Goal: Check status: Check status

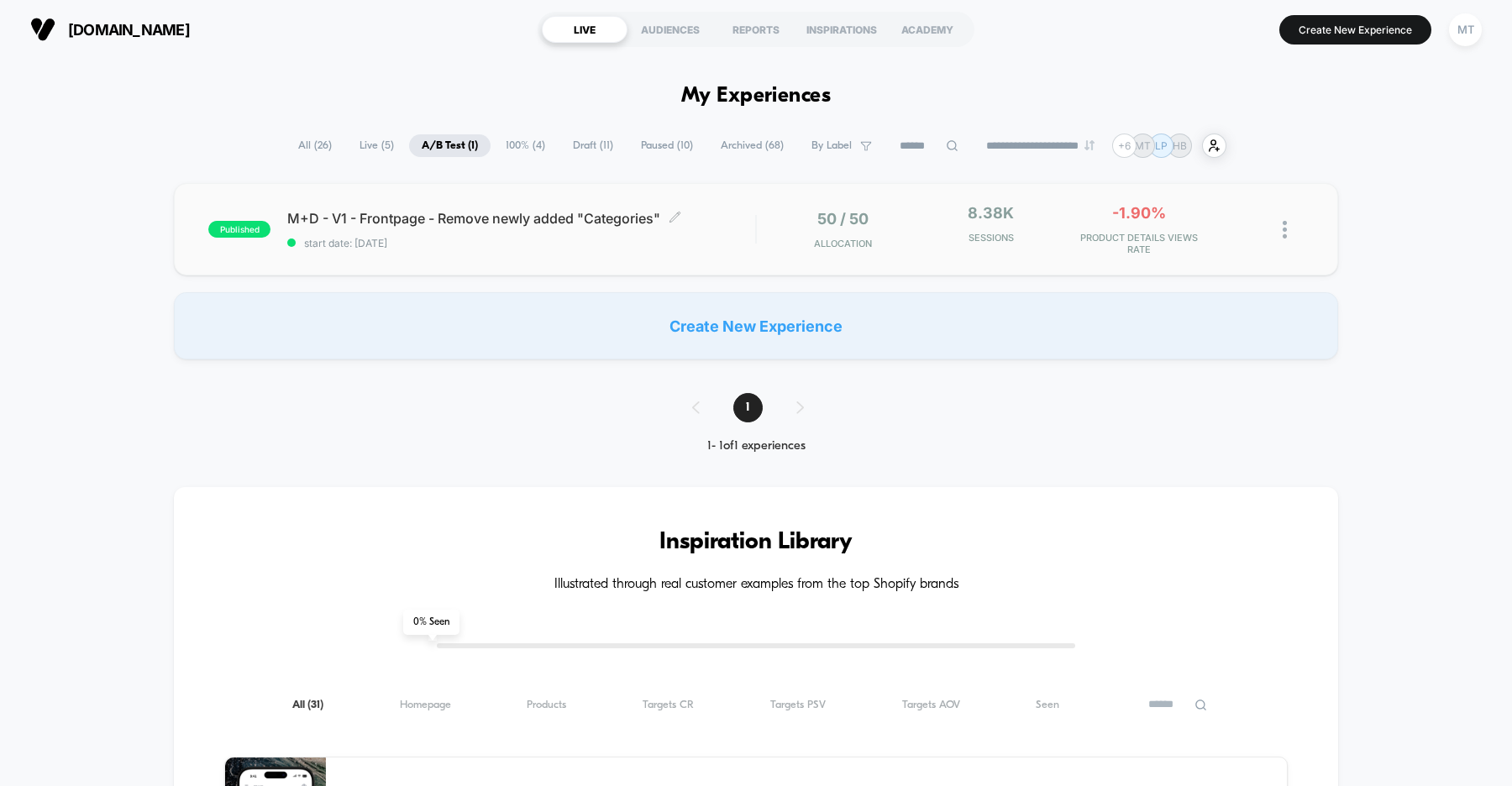
click at [414, 236] on div "M+D - V1 - Frontpage - Remove newly added "Categories" Click to edit experience…" at bounding box center [521, 230] width 468 height 40
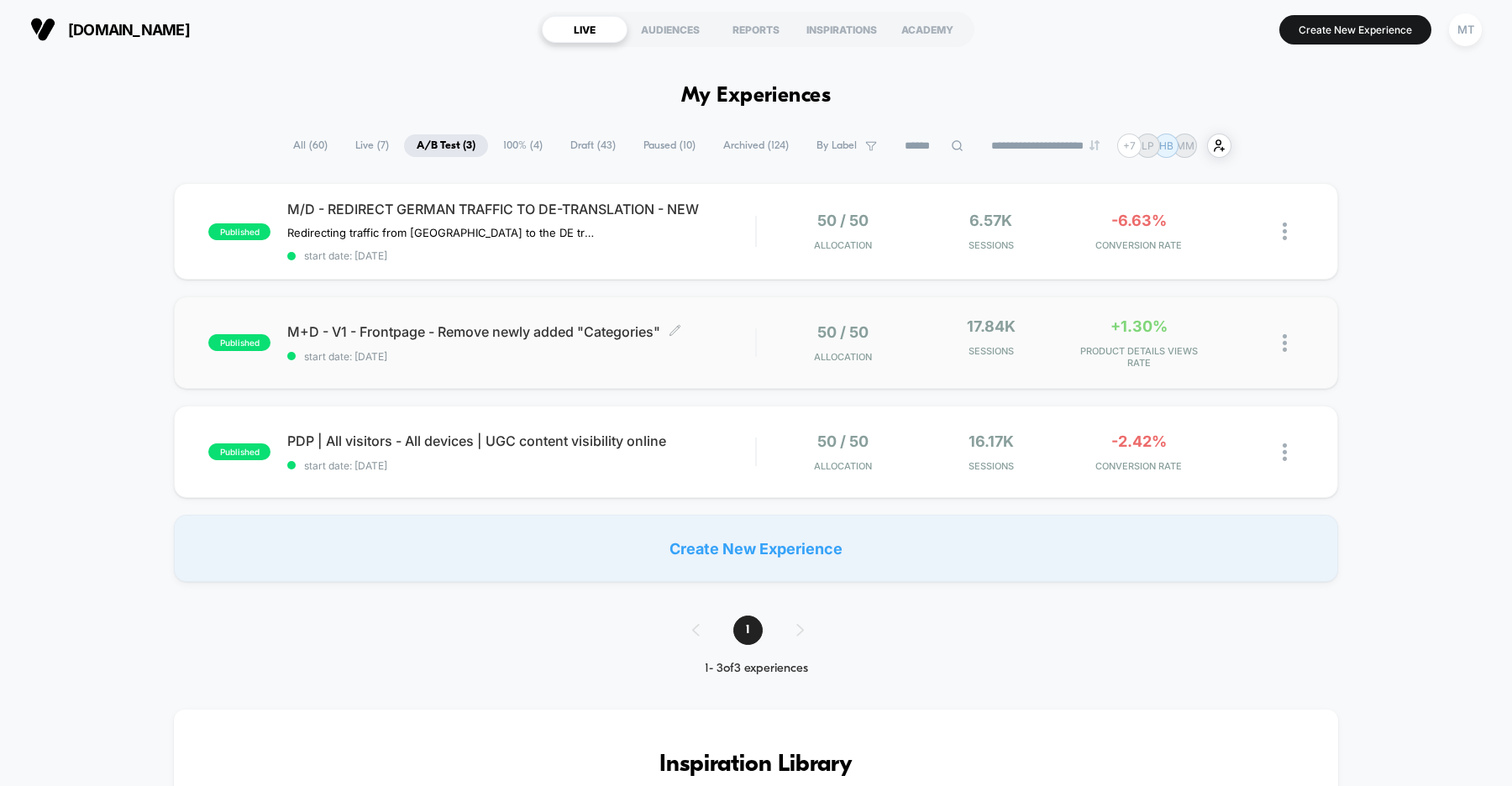
click at [558, 344] on div "M+D - V1 - Frontpage - Remove newly added "Categories" Click to edit experience…" at bounding box center [521, 343] width 468 height 40
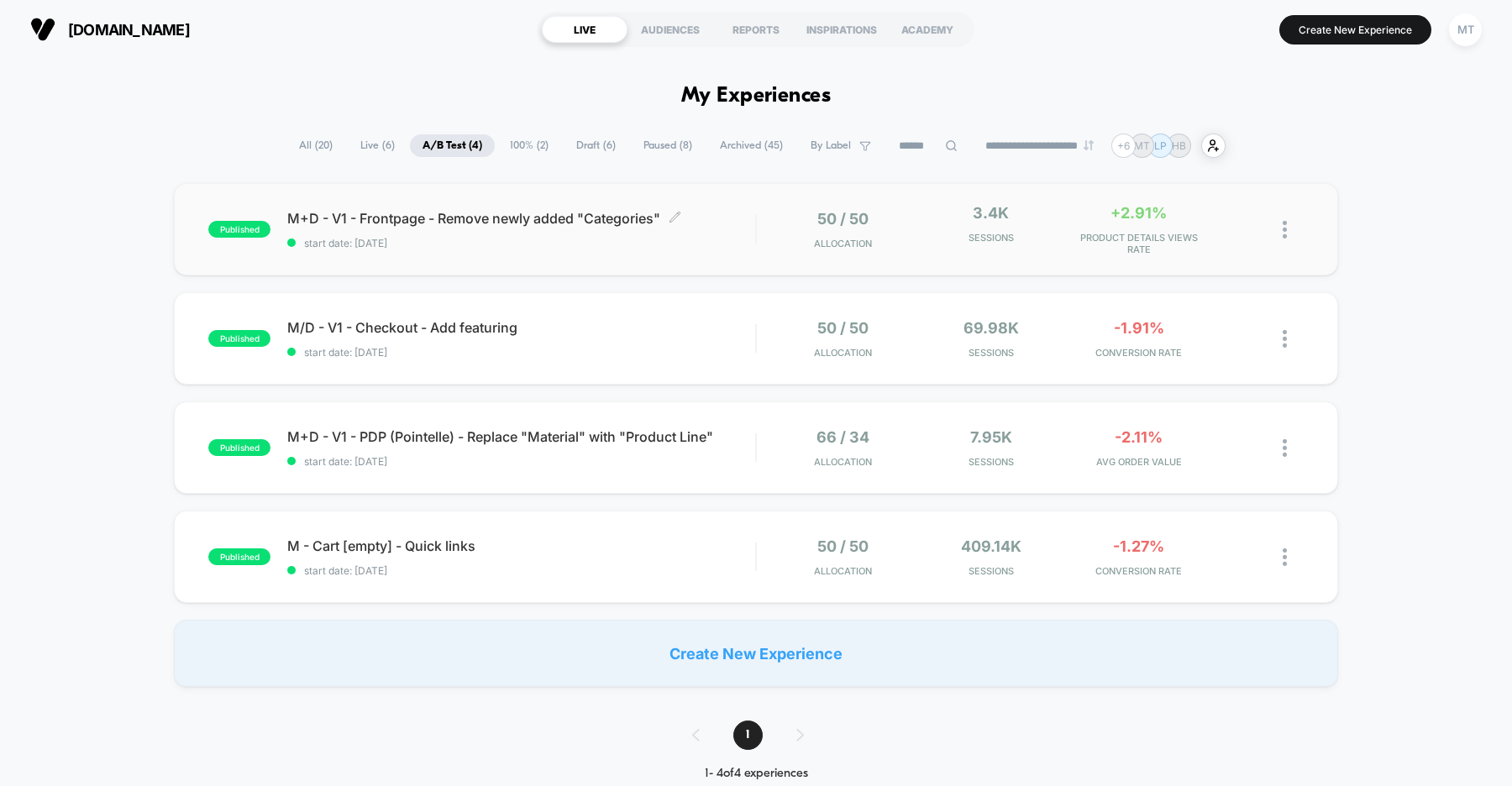
click at [589, 247] on span "start date: [DATE]" at bounding box center [521, 243] width 468 height 13
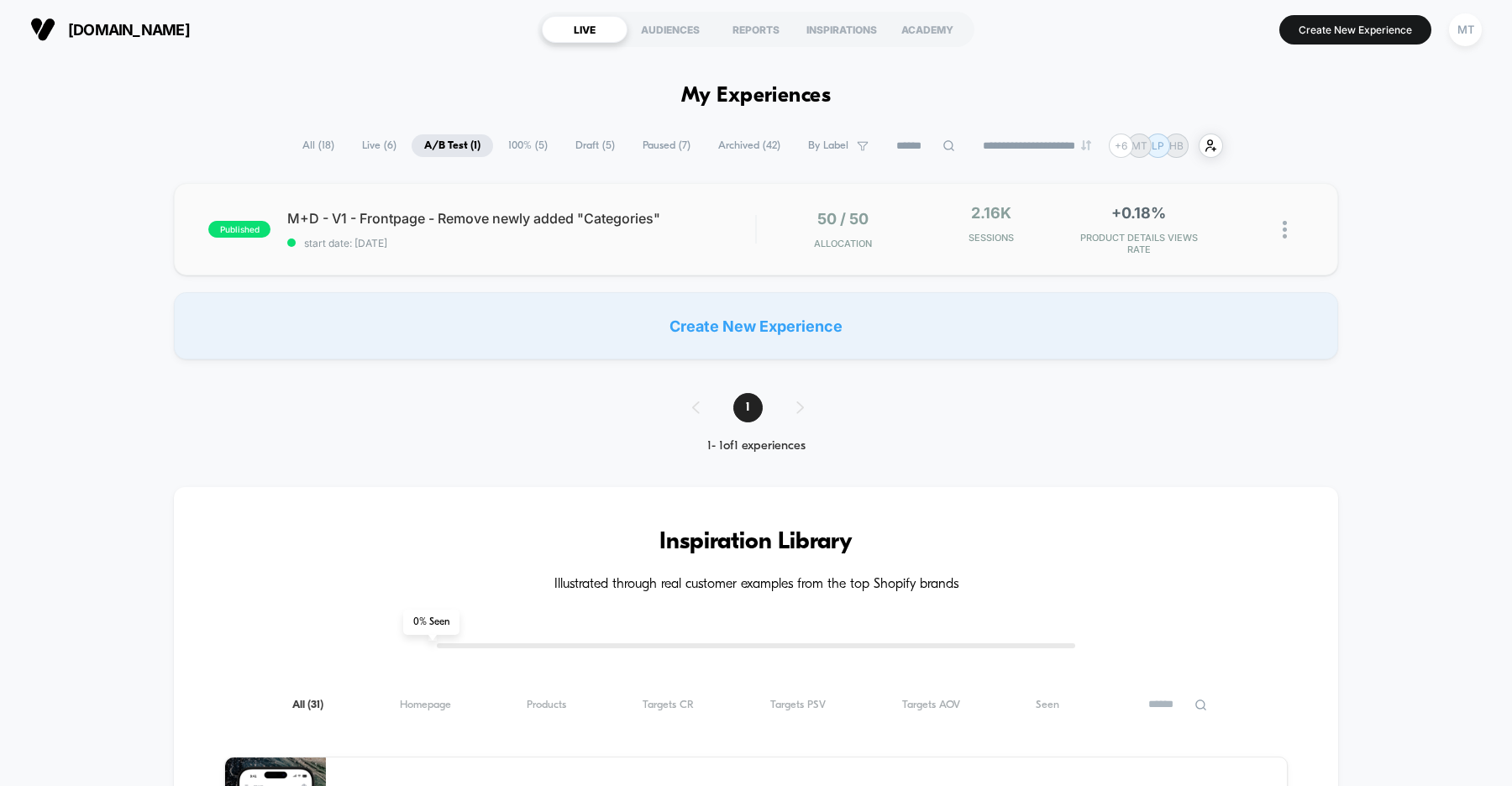
click at [549, 249] on div "published M+D - V1 - Frontpage - Remove newly added "Categories" start date: [D…" at bounding box center [756, 229] width 1164 height 92
